Goal: Information Seeking & Learning: Find specific fact

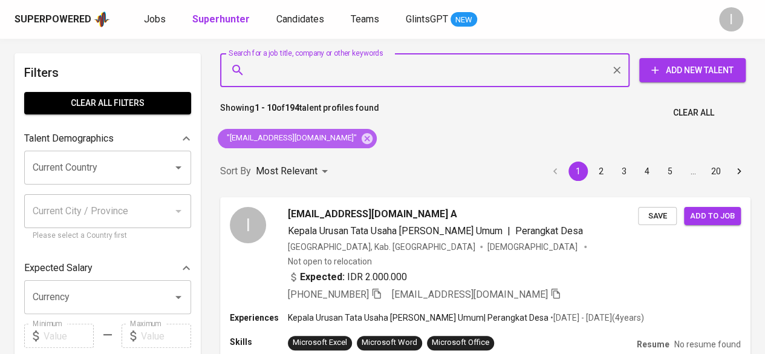
drag, startPoint x: 0, startPoint y: 0, endPoint x: 301, endPoint y: 63, distance: 307.8
click at [361, 140] on icon at bounding box center [367, 138] width 13 height 13
click at [301, 63] on input "Search for a job title, company or other keywords" at bounding box center [428, 70] width 356 height 23
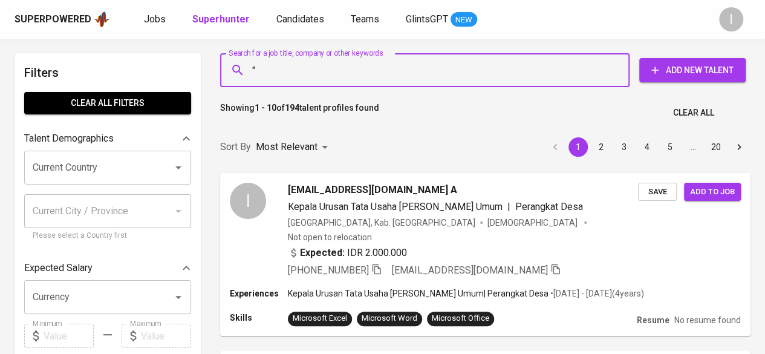
paste input "[PERSON_NAME]"
type input ""[PERSON_NAME]""
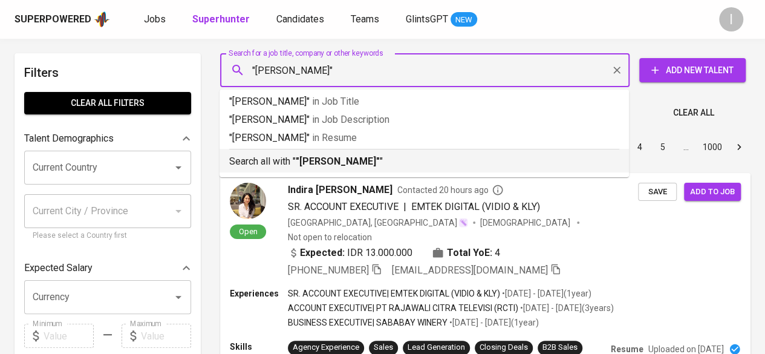
click at [338, 164] on b ""[PERSON_NAME]"" at bounding box center [338, 160] width 84 height 11
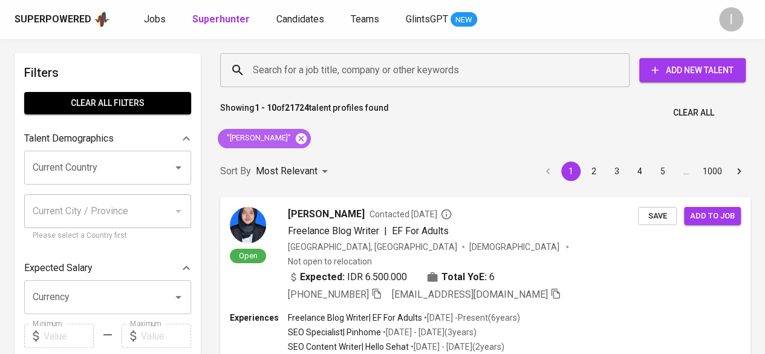
click at [308, 140] on icon at bounding box center [301, 138] width 13 height 13
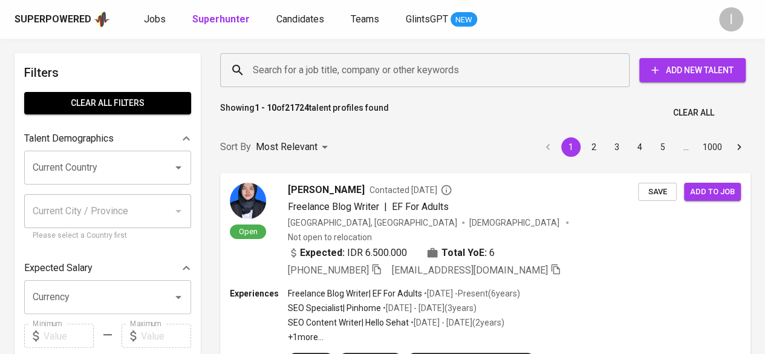
click at [278, 65] on input "Search for a job title, company or other keywords" at bounding box center [428, 70] width 356 height 23
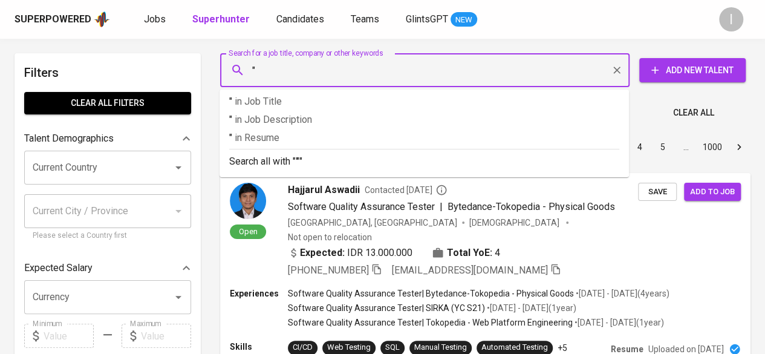
paste input "[EMAIL_ADDRESS][DOMAIN_NAME]"
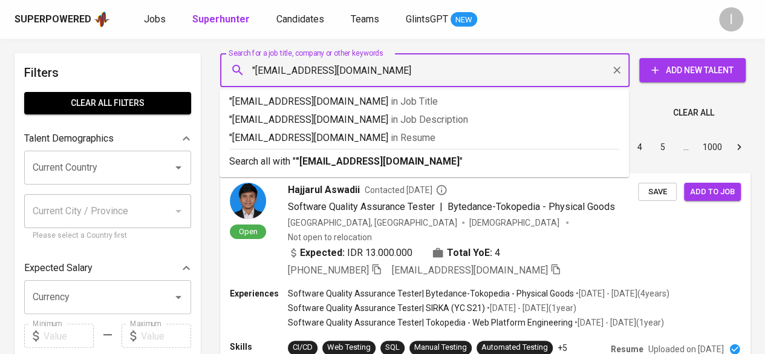
type input ""[EMAIL_ADDRESS][DOMAIN_NAME]""
click at [314, 159] on b ""[EMAIL_ADDRESS][DOMAIN_NAME]"" at bounding box center [380, 160] width 168 height 11
